Goal: Task Accomplishment & Management: Use online tool/utility

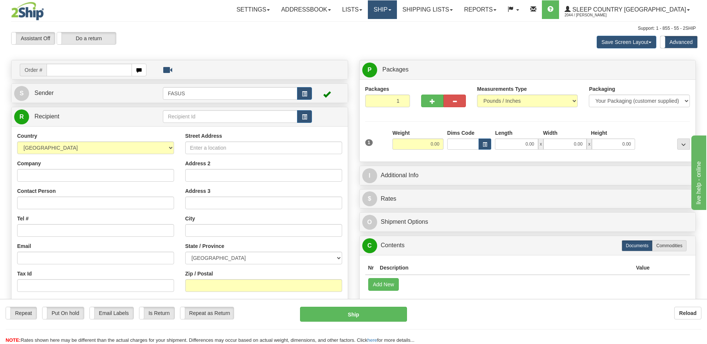
click at [396, 9] on link "Ship" at bounding box center [382, 9] width 29 height 19
click at [389, 38] on span "OnHold / Order Queue" at bounding box center [362, 36] width 53 height 6
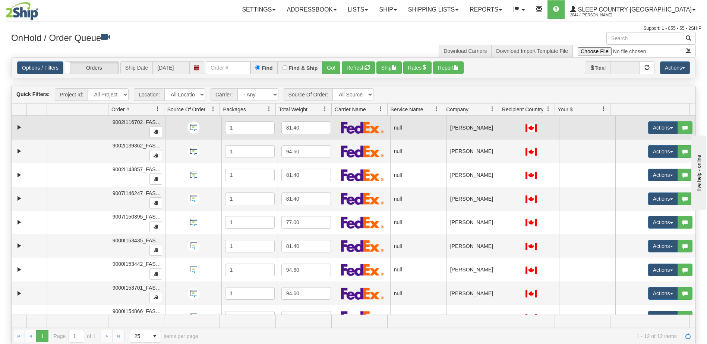
click at [416, 126] on td "null" at bounding box center [418, 128] width 56 height 24
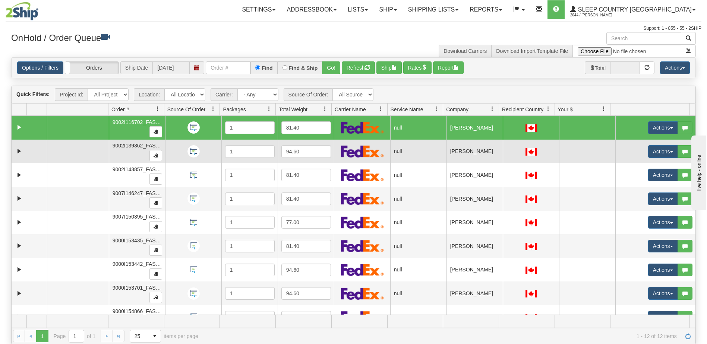
click at [411, 152] on td "null" at bounding box center [418, 152] width 56 height 24
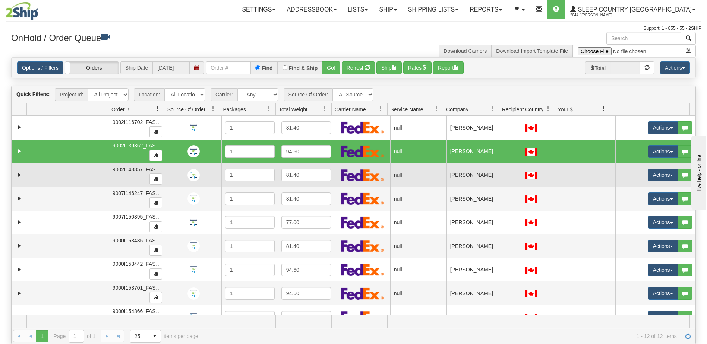
click at [411, 180] on td "null" at bounding box center [418, 175] width 56 height 24
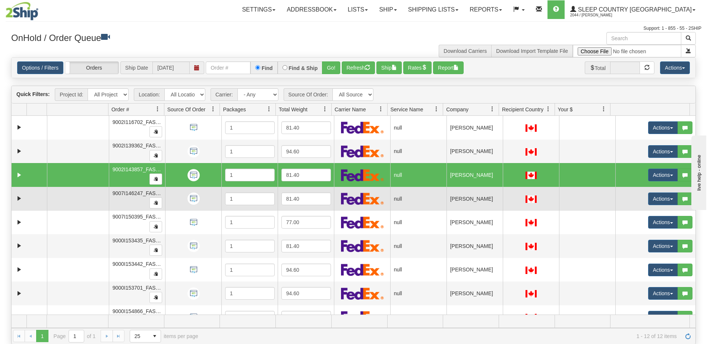
click at [410, 198] on td "null" at bounding box center [418, 199] width 56 height 24
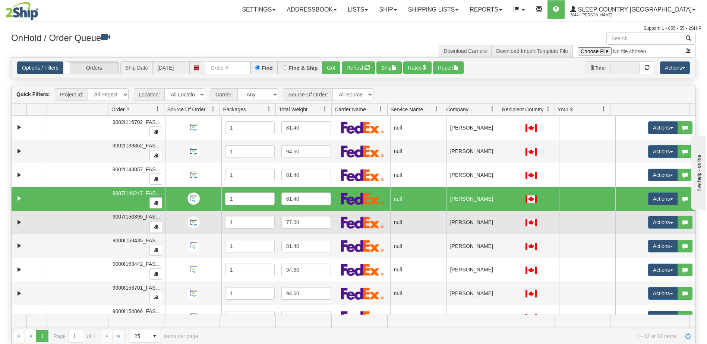
click at [410, 222] on td "null" at bounding box center [418, 223] width 56 height 24
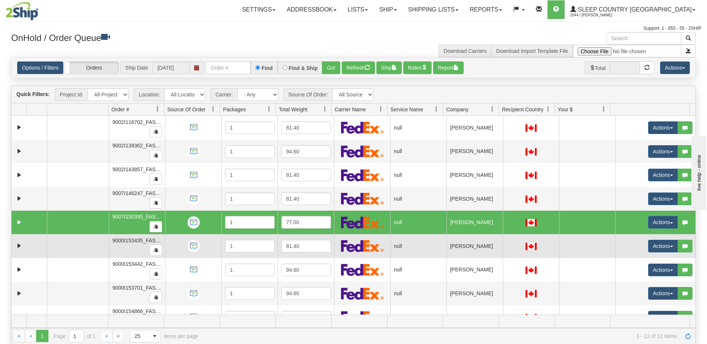
click at [406, 248] on td "null" at bounding box center [418, 246] width 56 height 24
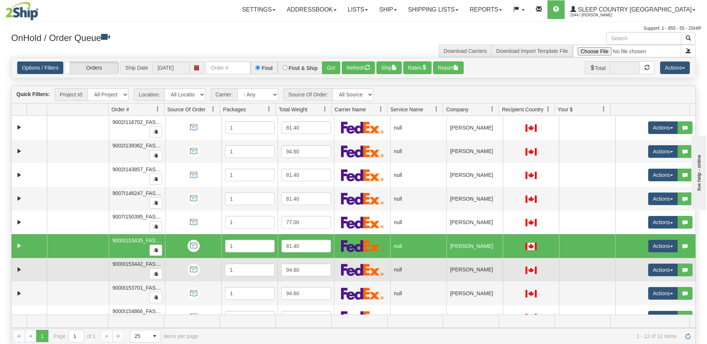
click at [411, 267] on td "null" at bounding box center [418, 270] width 56 height 24
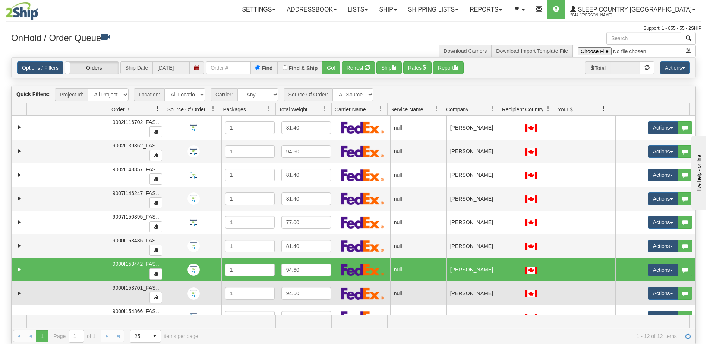
click at [413, 291] on td "null" at bounding box center [418, 294] width 56 height 24
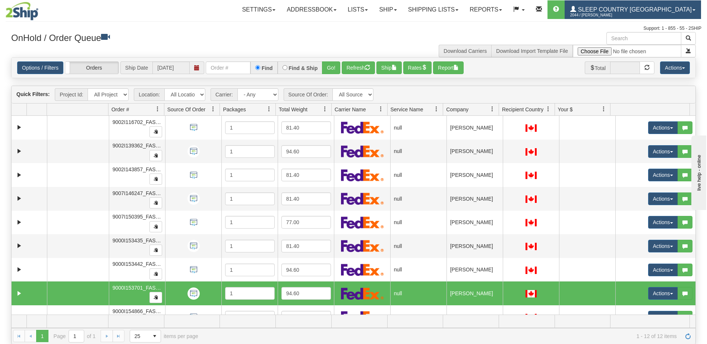
click at [669, 9] on span "Sleep Country [GEOGRAPHIC_DATA]" at bounding box center [634, 9] width 116 height 6
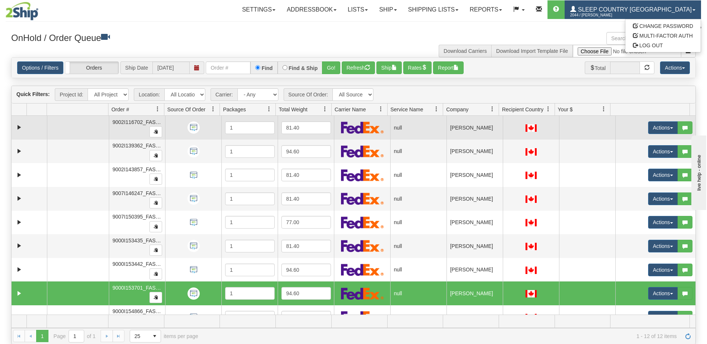
click at [417, 127] on td "null" at bounding box center [418, 128] width 56 height 24
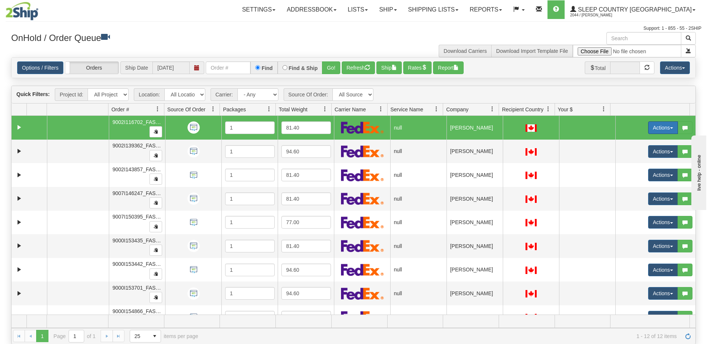
click at [656, 123] on button "Actions" at bounding box center [663, 127] width 30 height 13
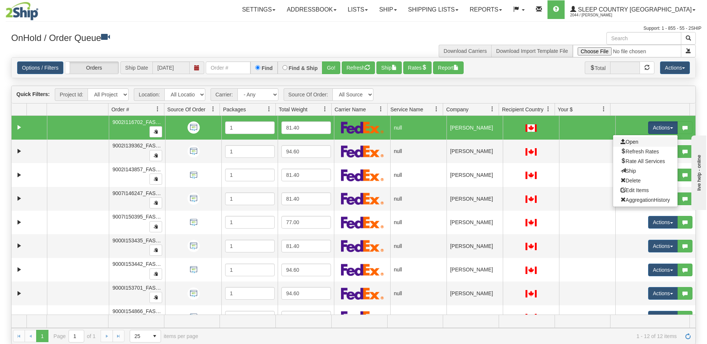
click at [636, 142] on link "Open" at bounding box center [645, 142] width 64 height 10
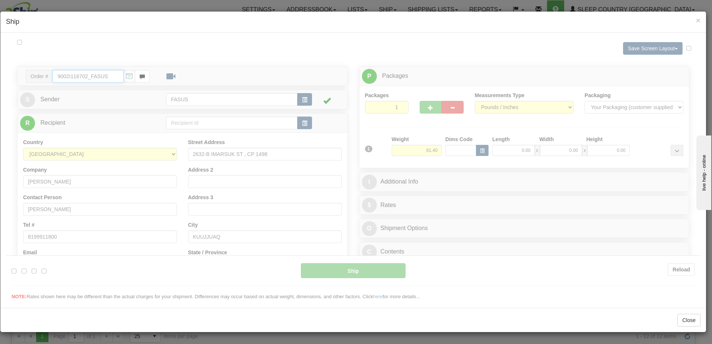
type input "12:53"
type input "16:00"
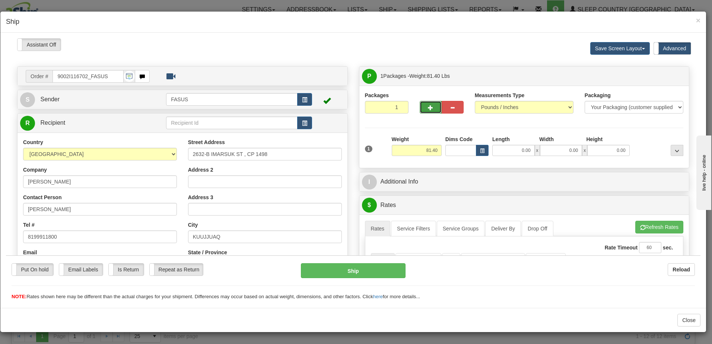
click at [428, 106] on span "button" at bounding box center [430, 107] width 5 height 5
type input "2"
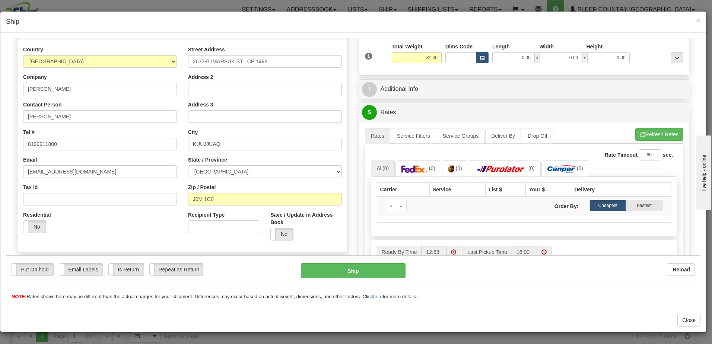
scroll to position [112, 0]
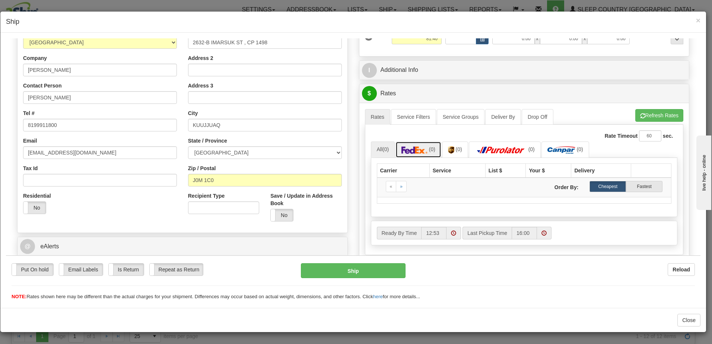
click at [419, 148] on img at bounding box center [415, 149] width 26 height 7
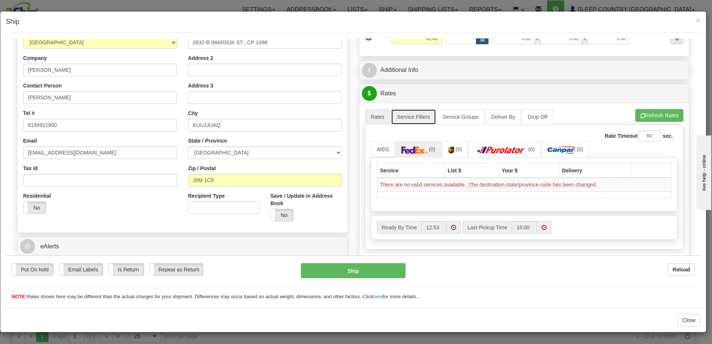
click at [418, 117] on link "Service Filters" at bounding box center [413, 117] width 45 height 16
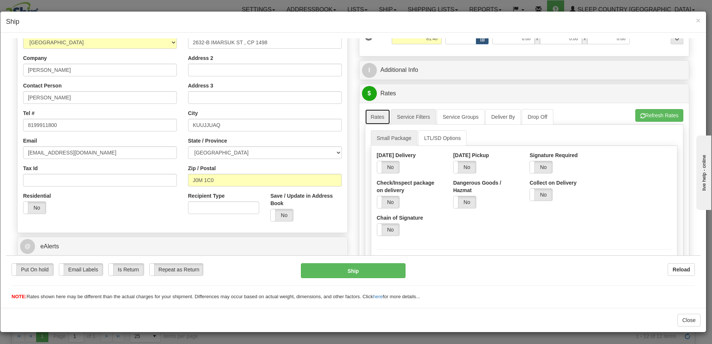
click at [376, 118] on link "Rates" at bounding box center [378, 117] width 26 height 16
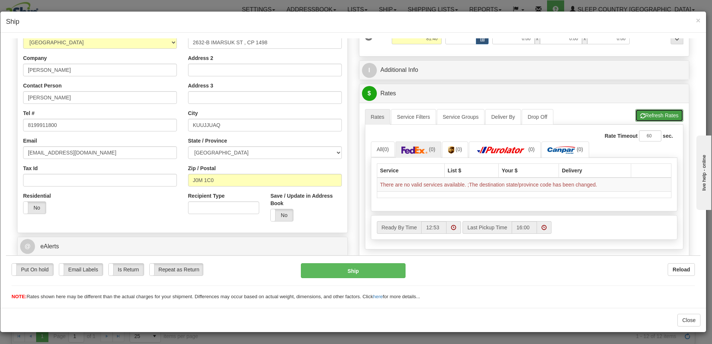
click at [641, 117] on button "Refresh Rates" at bounding box center [660, 115] width 48 height 13
click at [458, 150] on span "(0)" at bounding box center [459, 149] width 6 height 6
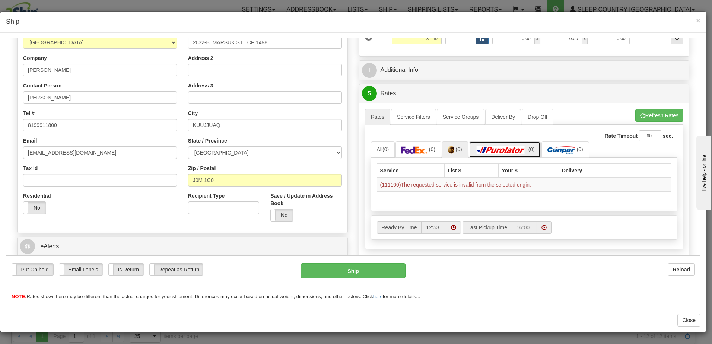
click at [497, 147] on img at bounding box center [501, 149] width 52 height 7
click at [568, 152] on img at bounding box center [562, 149] width 28 height 7
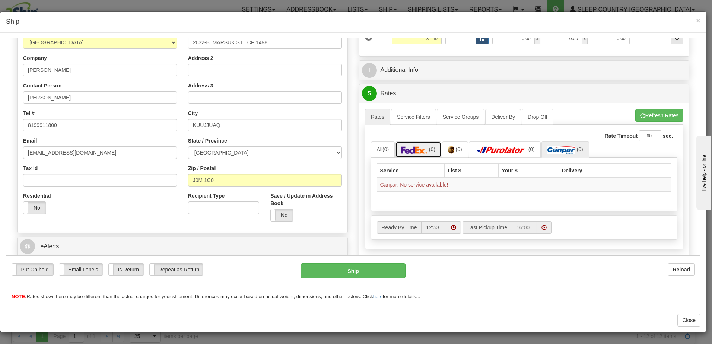
click at [406, 148] on img at bounding box center [415, 149] width 26 height 7
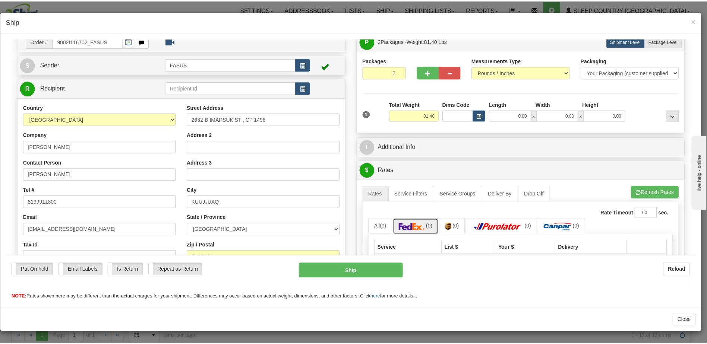
scroll to position [0, 0]
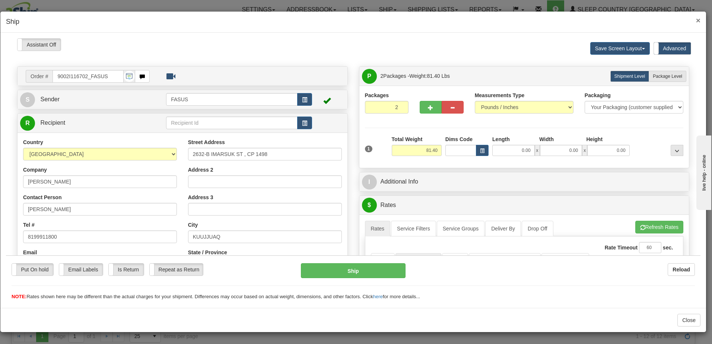
click at [699, 21] on span "×" at bounding box center [698, 20] width 4 height 9
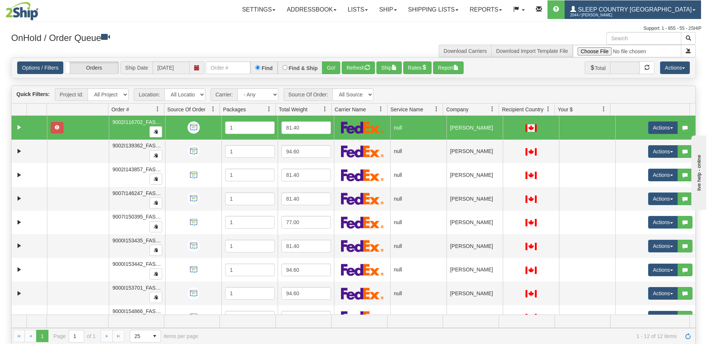
click at [631, 10] on span "Sleep Country [GEOGRAPHIC_DATA]" at bounding box center [634, 9] width 116 height 6
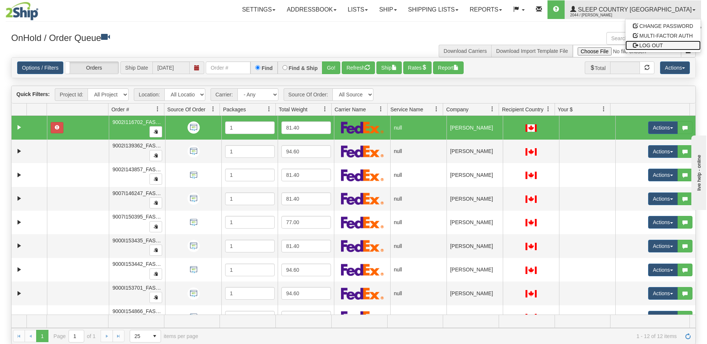
click at [658, 45] on span "LOG OUT" at bounding box center [650, 45] width 23 height 6
